Goal: Task Accomplishment & Management: Complete application form

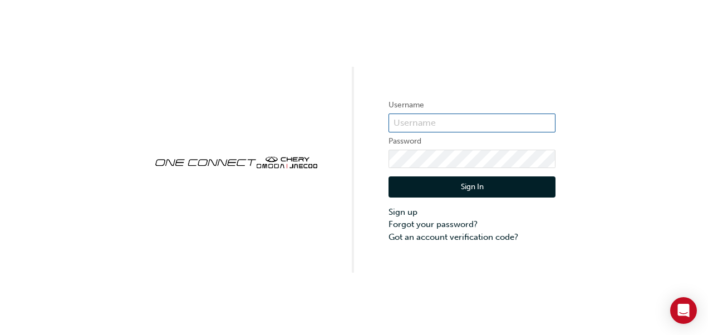
click at [419, 119] on input "text" at bounding box center [472, 123] width 167 height 19
click at [417, 121] on input "text" at bounding box center [472, 123] width 167 height 19
click at [413, 123] on input "text" at bounding box center [472, 123] width 167 height 19
paste input "C5010W1"
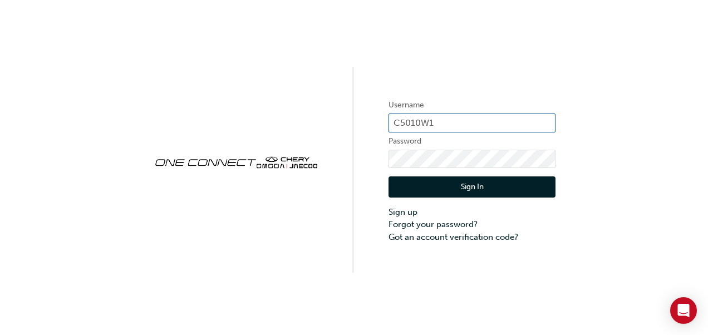
type input "C5010W1"
click at [443, 198] on div "Sign In Sign up Forgot your password? Got an account verification code?" at bounding box center [472, 205] width 167 height 75
click at [449, 192] on button "Sign In" at bounding box center [472, 187] width 167 height 21
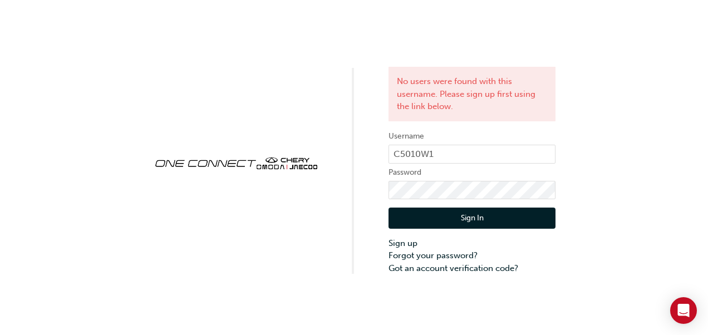
click at [581, 193] on div "No users were found with this username. Please sign up first using the link bel…" at bounding box center [354, 137] width 708 height 275
click at [402, 244] on link "Sign up" at bounding box center [472, 243] width 167 height 13
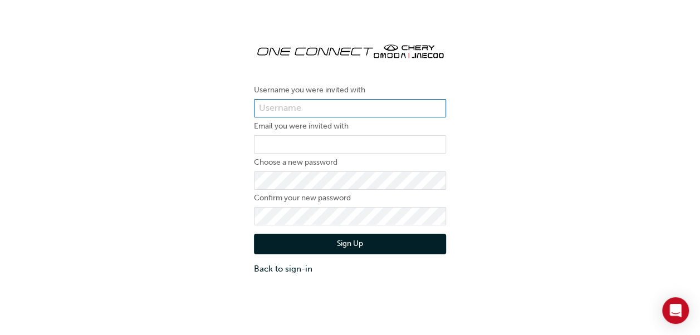
click at [281, 107] on input "text" at bounding box center [350, 108] width 192 height 19
paste input "C5010W1"
click at [305, 106] on input "C5010W1" at bounding box center [350, 108] width 192 height 19
type input "C5010W1"
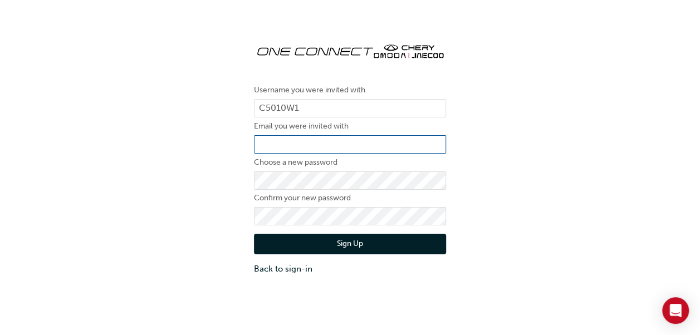
click at [276, 140] on input "email" at bounding box center [350, 144] width 192 height 19
type input "jeniferj@brendanfoot.co.nz"
click at [536, 170] on div "Username you were invited with C5010W1 Email you were invited with jeniferj@bre…" at bounding box center [350, 154] width 700 height 259
click at [385, 245] on button "Sign Up" at bounding box center [350, 244] width 192 height 21
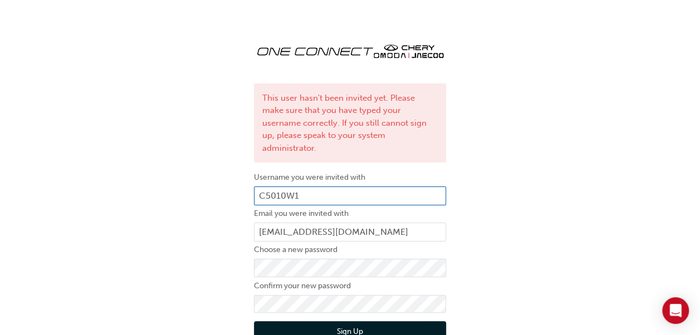
click at [306, 187] on input "C5010W1" at bounding box center [350, 196] width 192 height 19
drag, startPoint x: 306, startPoint y: 182, endPoint x: 156, endPoint y: 175, distance: 149.9
click at [157, 175] on div "This user hasn't been invited yet. Please make sure that you have typed your us…" at bounding box center [350, 198] width 700 height 346
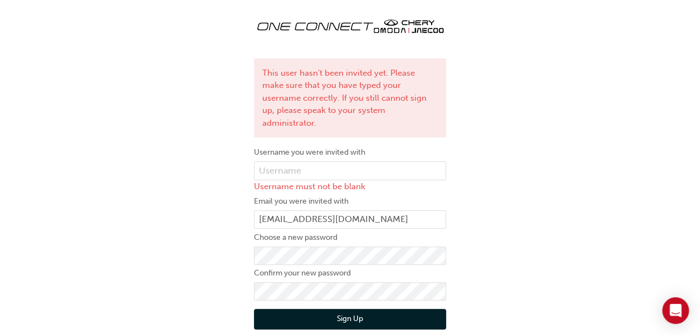
click at [372, 309] on button "Sign Up" at bounding box center [350, 319] width 192 height 21
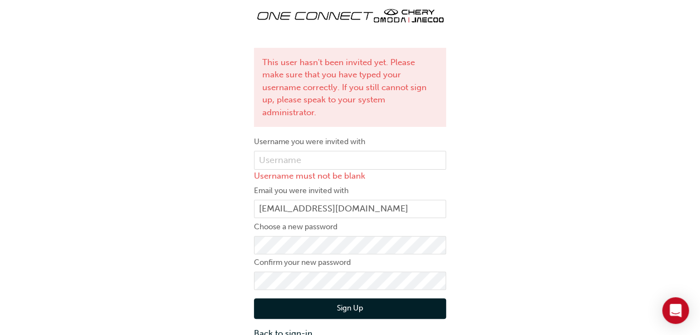
scroll to position [0, 0]
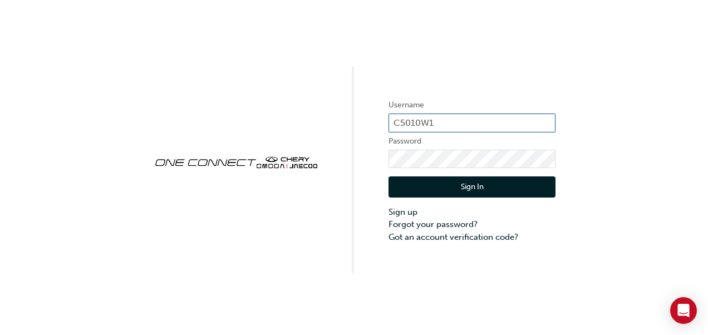
click at [435, 121] on input "C5010W1" at bounding box center [472, 123] width 167 height 19
drag, startPoint x: 433, startPoint y: 118, endPoint x: 238, endPoint y: 116, distance: 194.4
click at [238, 115] on div "Username C5010W1 Password Sign In Sign up Forgot your password? Got an account …" at bounding box center [354, 136] width 708 height 273
paste input "HNZ0166"
type input "CHNZ0166"
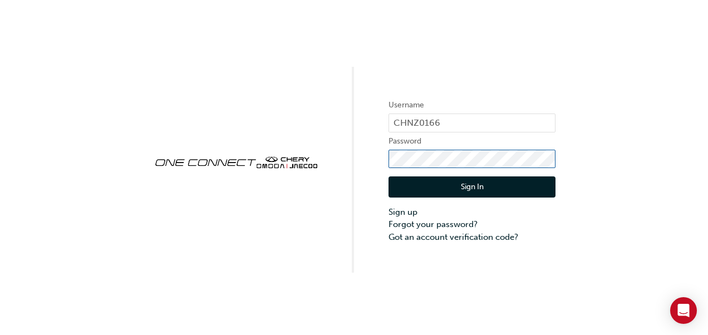
click at [217, 146] on div "Username CHNZ0166 Password Sign In Sign up Forgot your password? Got an account…" at bounding box center [354, 136] width 708 height 273
click at [403, 187] on button "Sign In" at bounding box center [472, 187] width 167 height 21
